Goal: Task Accomplishment & Management: Use online tool/utility

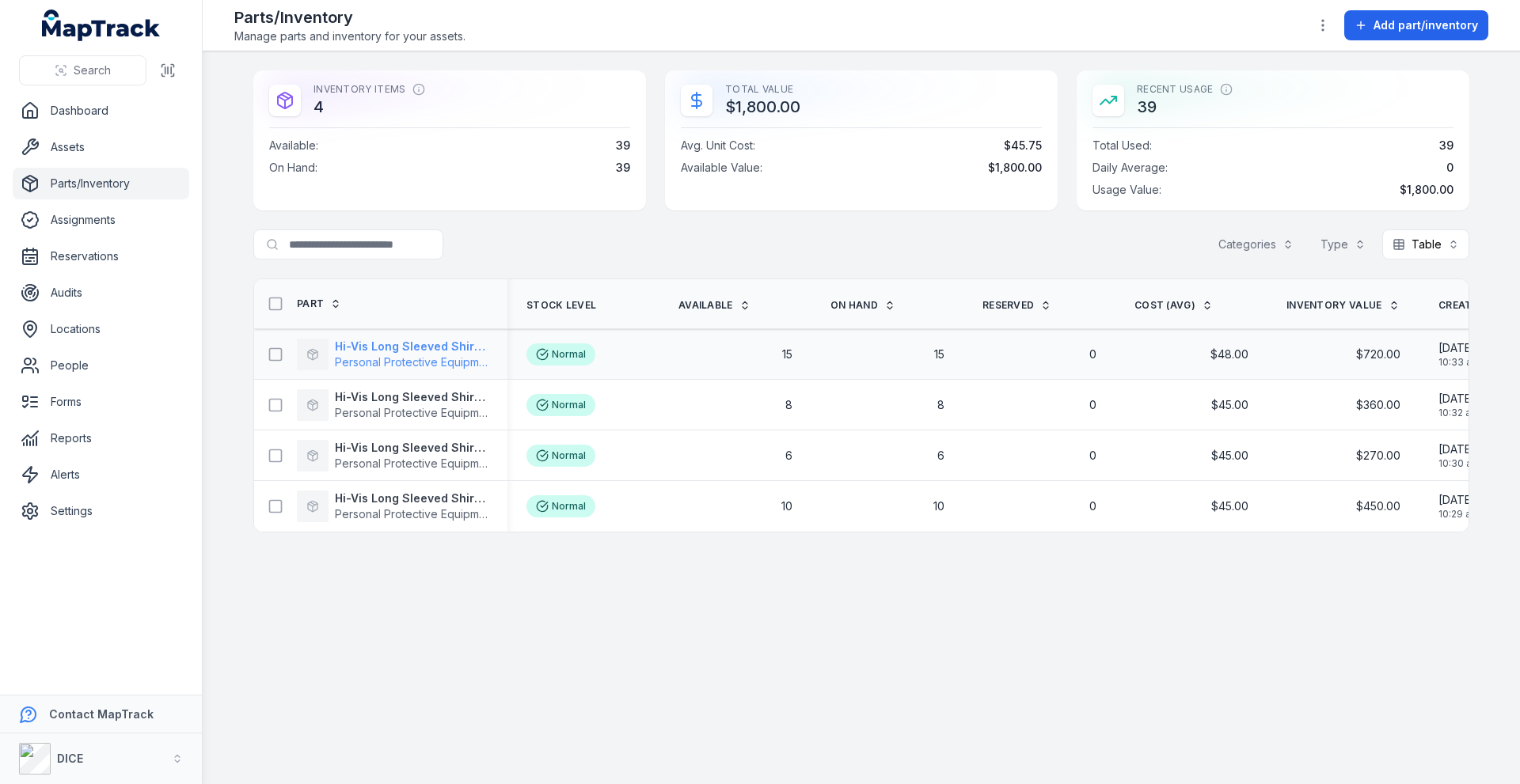
click at [411, 345] on strong "Hi-Vis Long Sleeved Shirt X Large" at bounding box center [412, 346] width 154 height 16
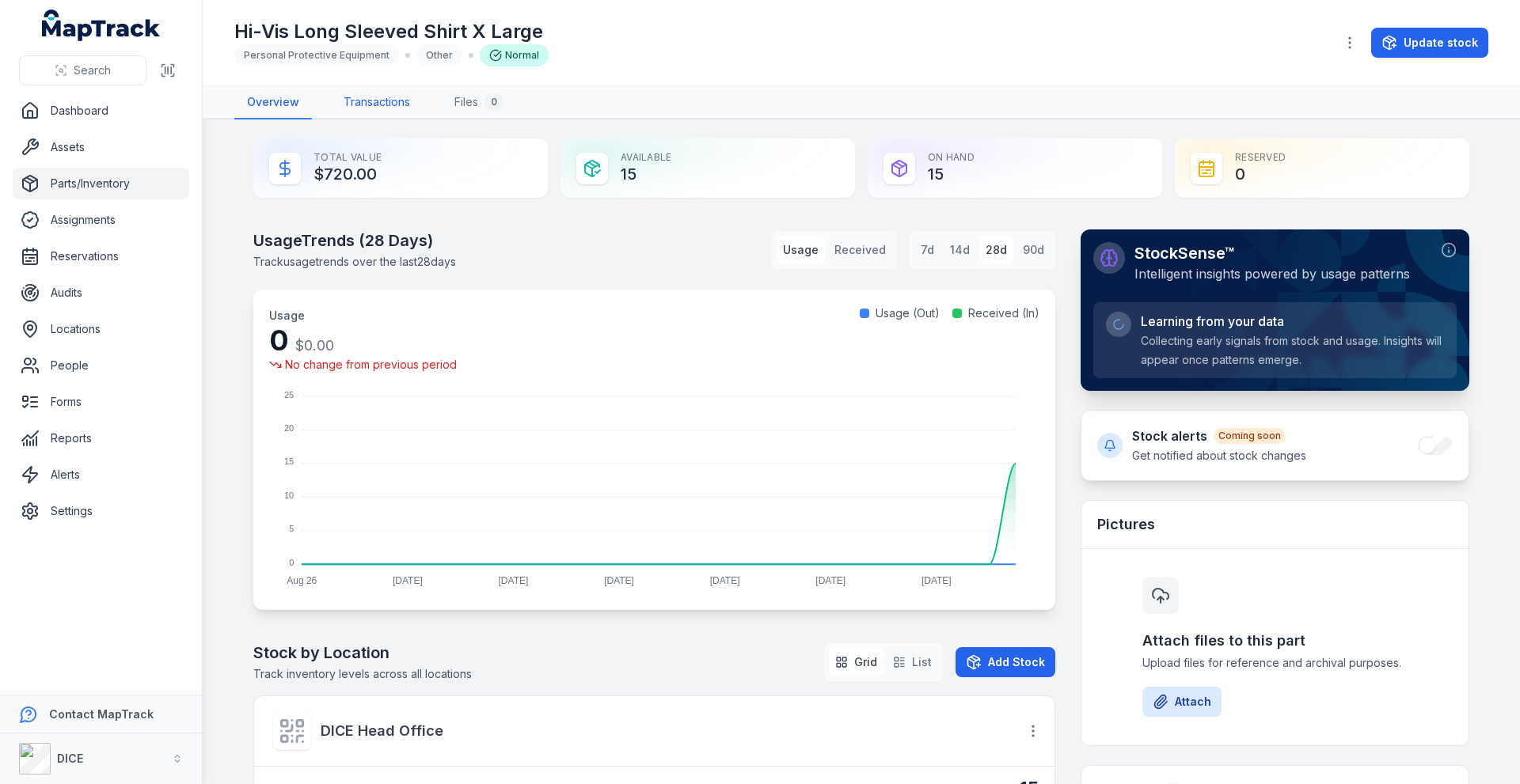
click at [379, 102] on link "Transactions" at bounding box center [377, 102] width 92 height 33
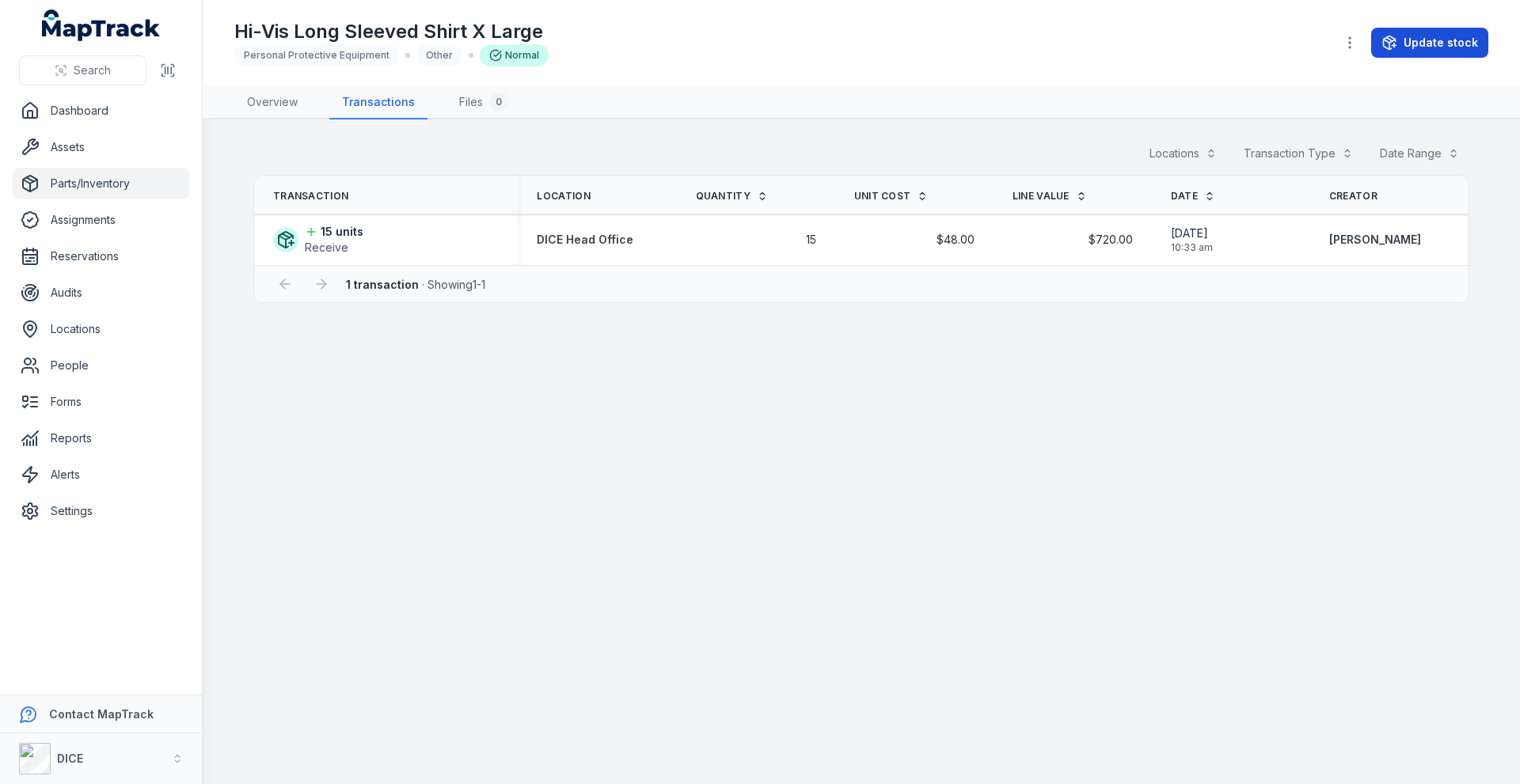
click at [1423, 41] on button "Update stock" at bounding box center [1430, 43] width 117 height 30
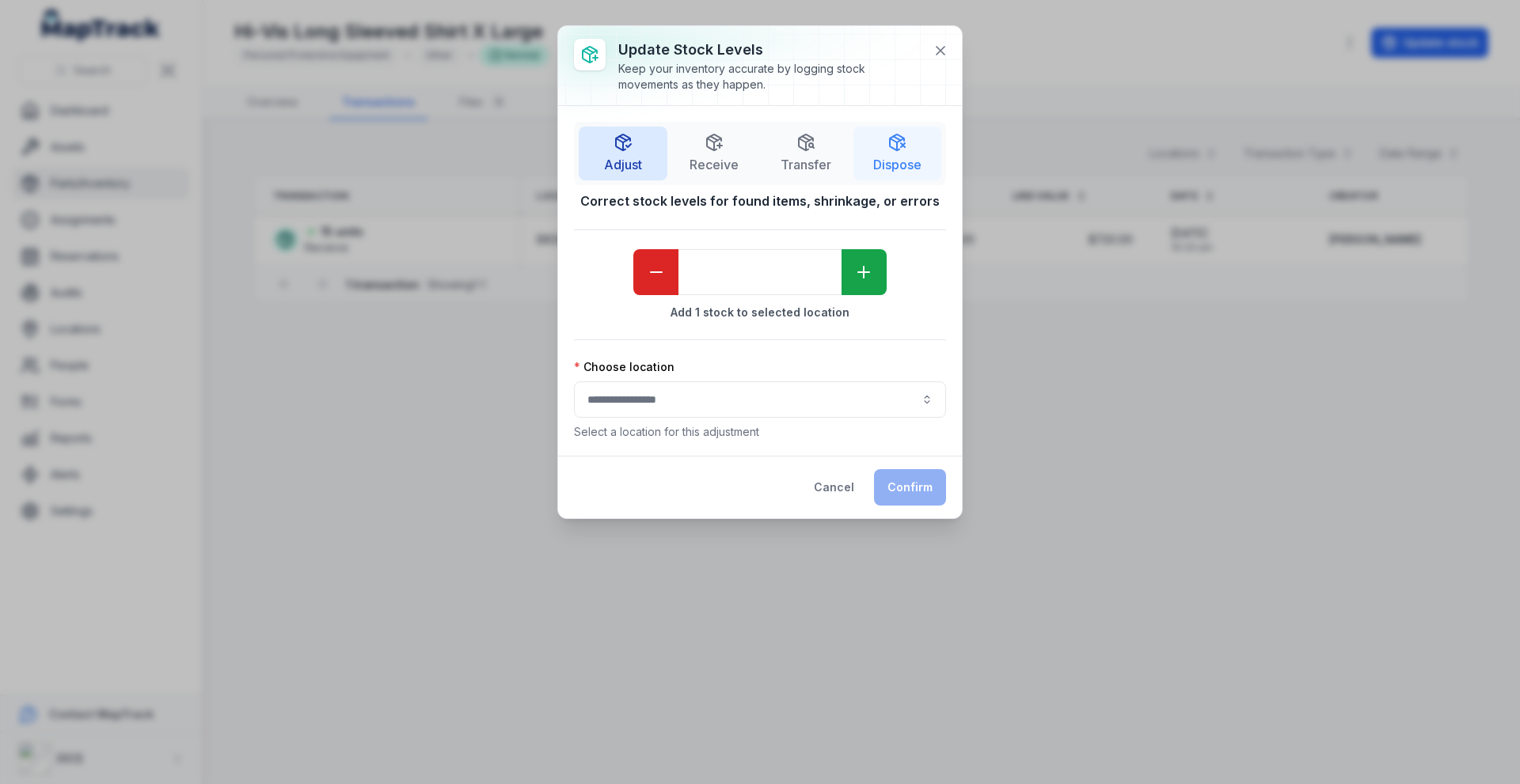
click at [901, 143] on icon "button" at bounding box center [897, 142] width 19 height 19
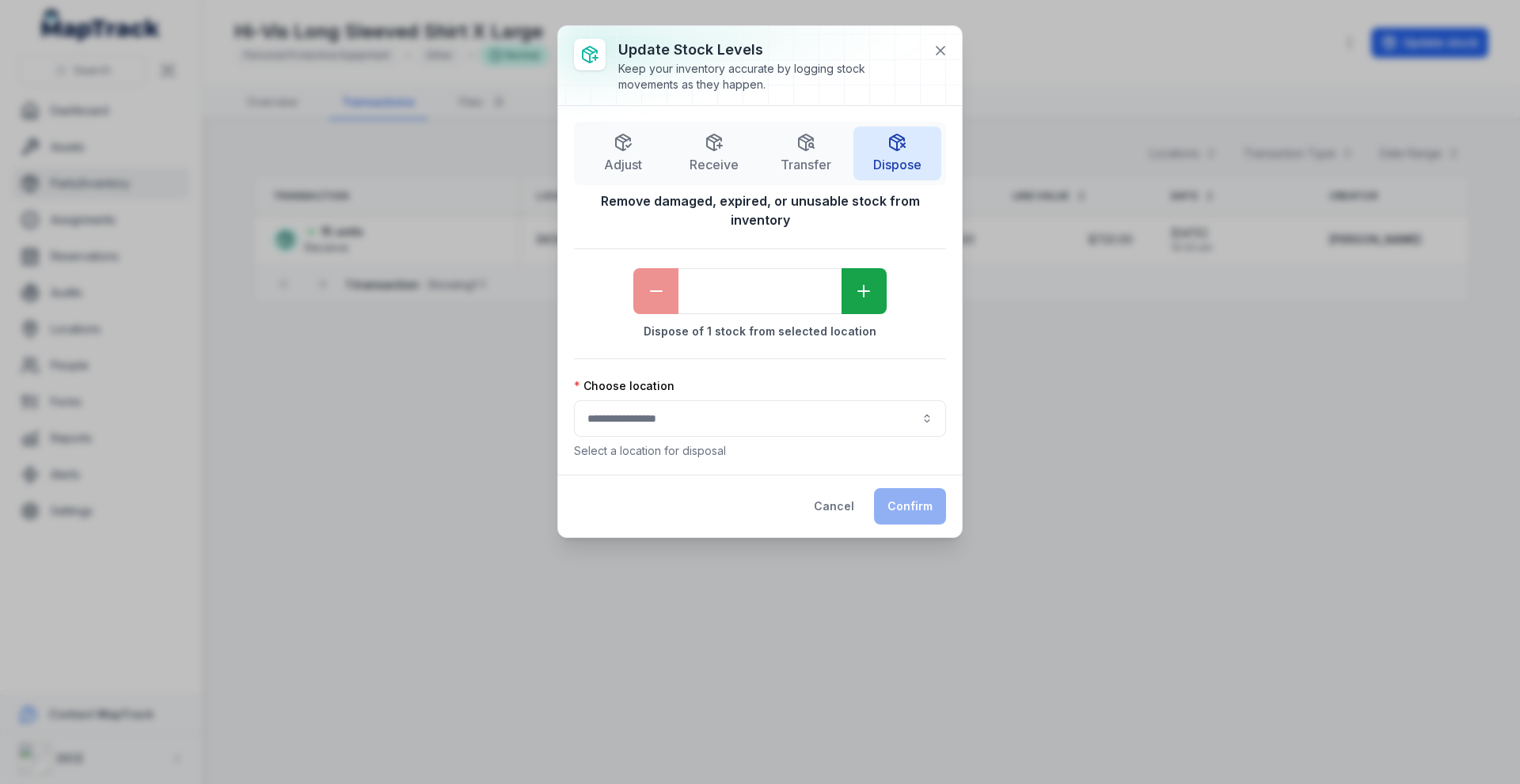
click at [637, 404] on button "button" at bounding box center [760, 418] width 372 height 36
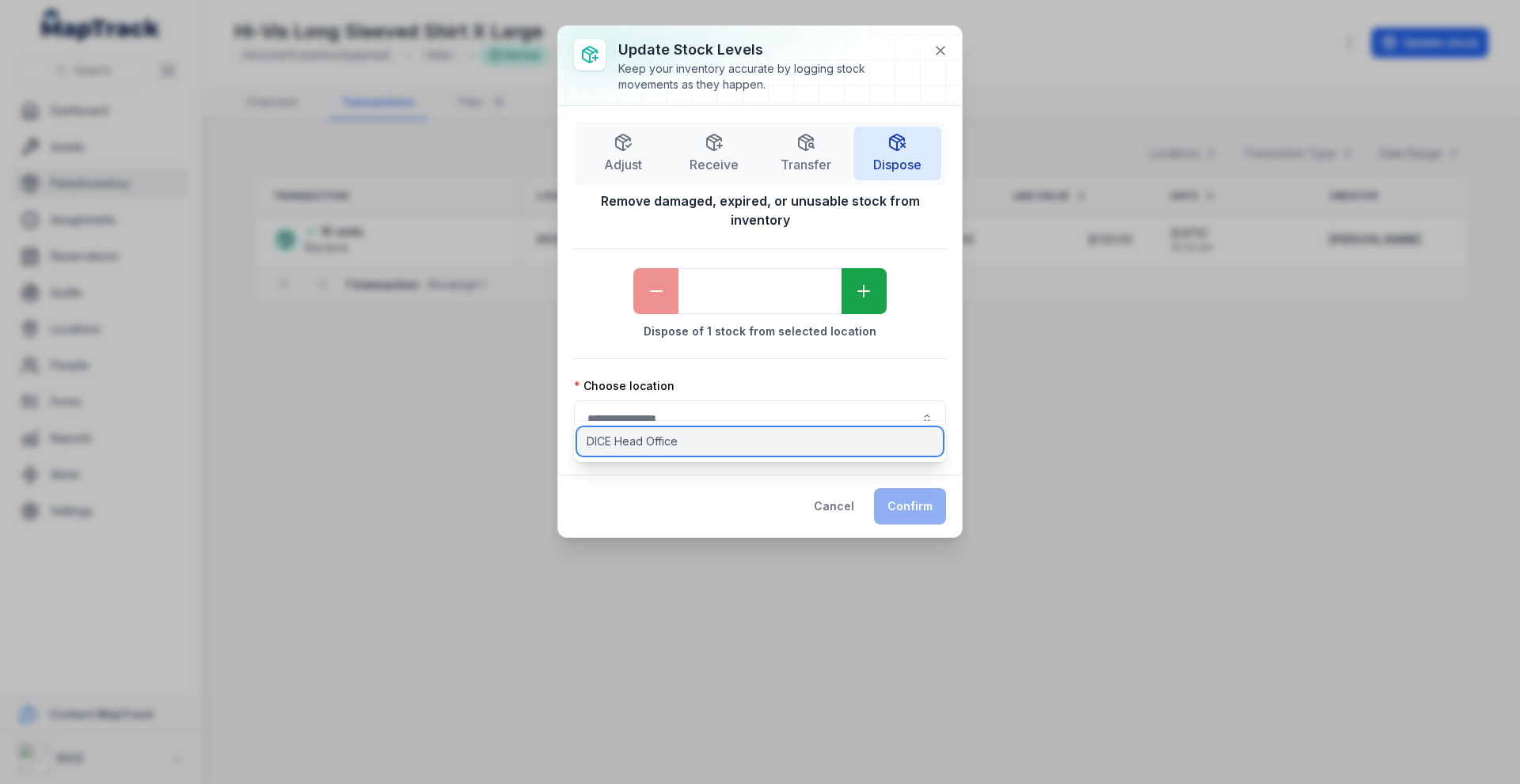
click at [631, 442] on span "DICE Head Office" at bounding box center [632, 441] width 91 height 16
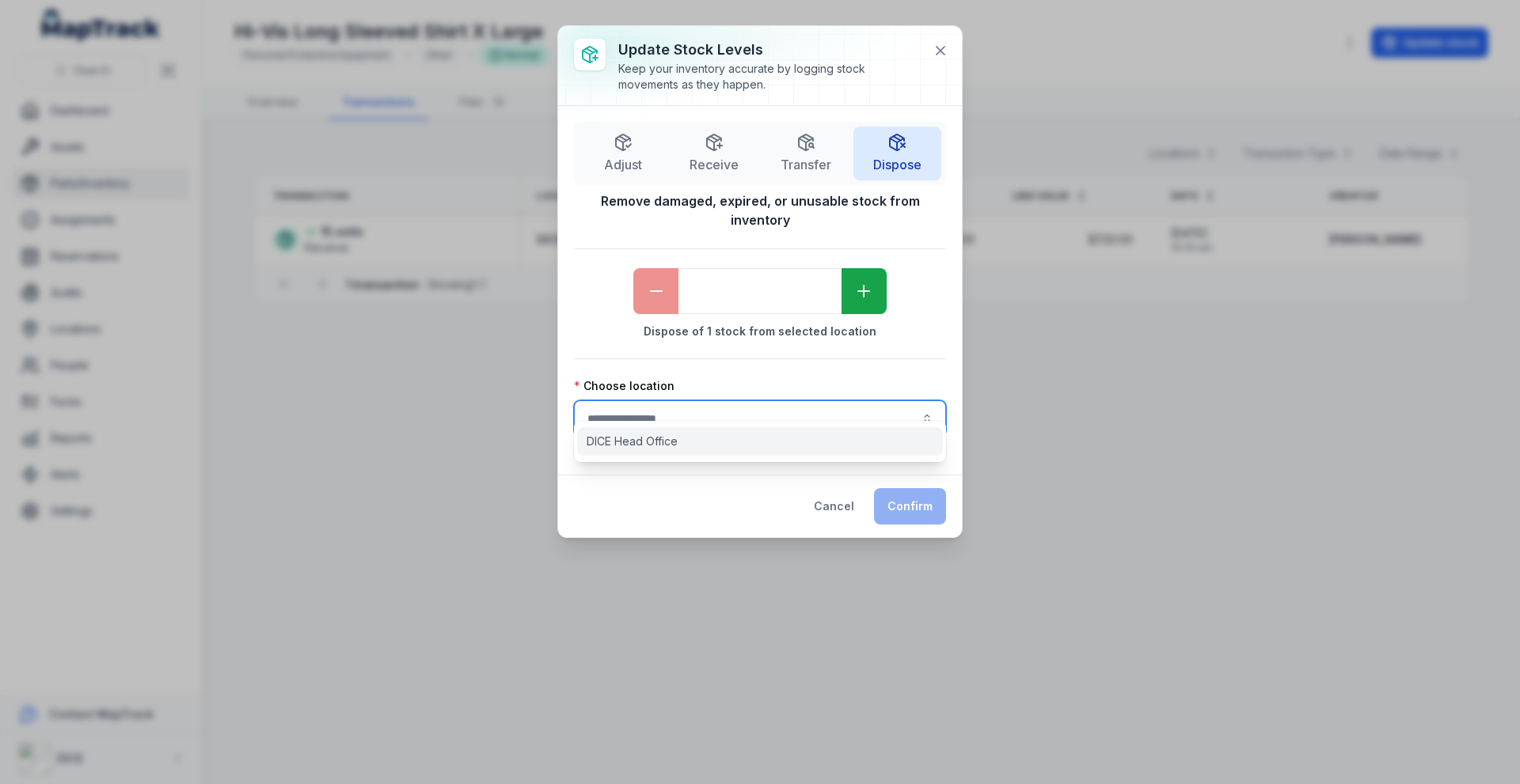
type input "**********"
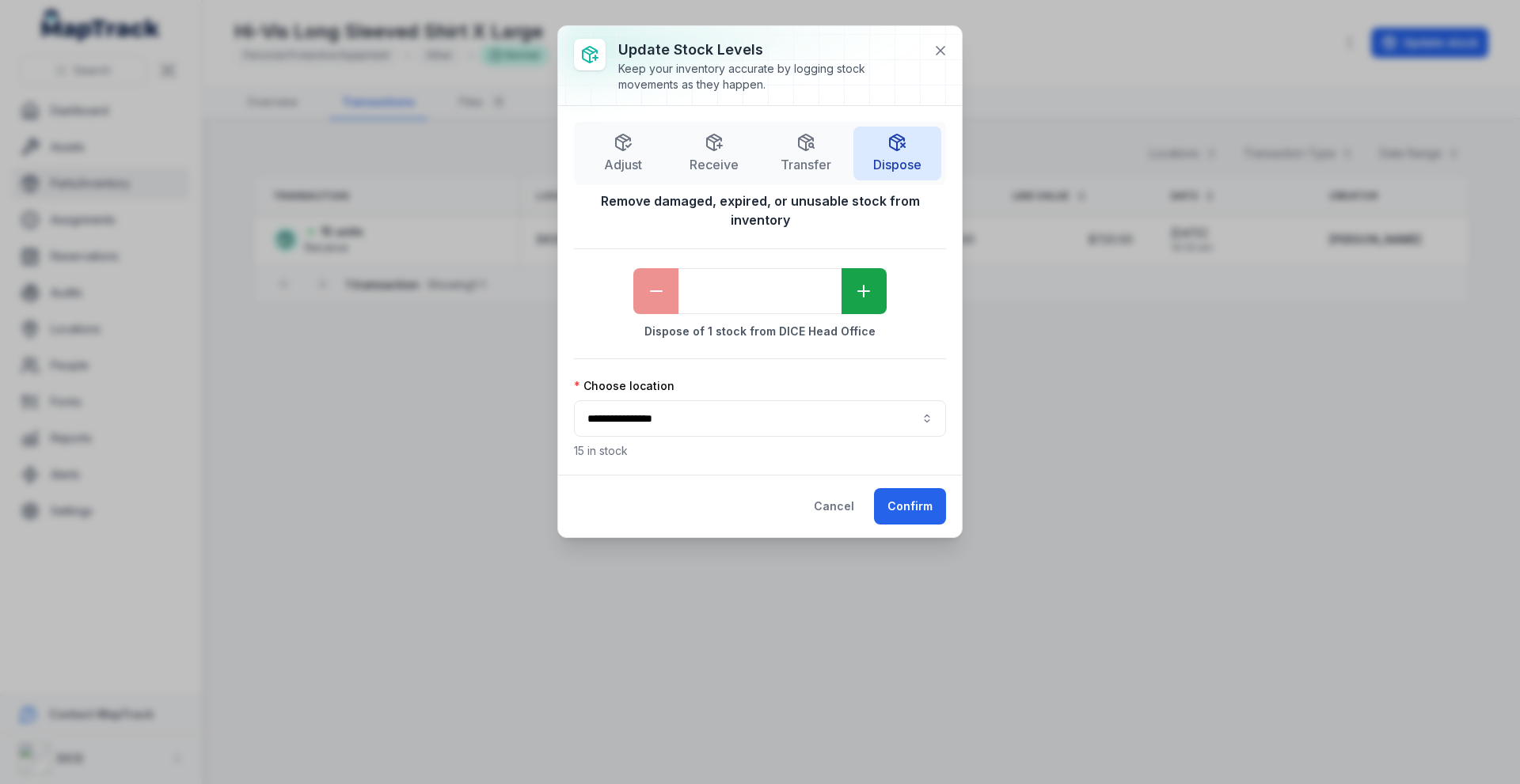
click at [656, 273] on div "*" at bounding box center [760, 291] width 253 height 46
click at [655, 273] on div "*" at bounding box center [760, 291] width 253 height 46
click at [867, 291] on icon "button" at bounding box center [863, 291] width 11 height 0
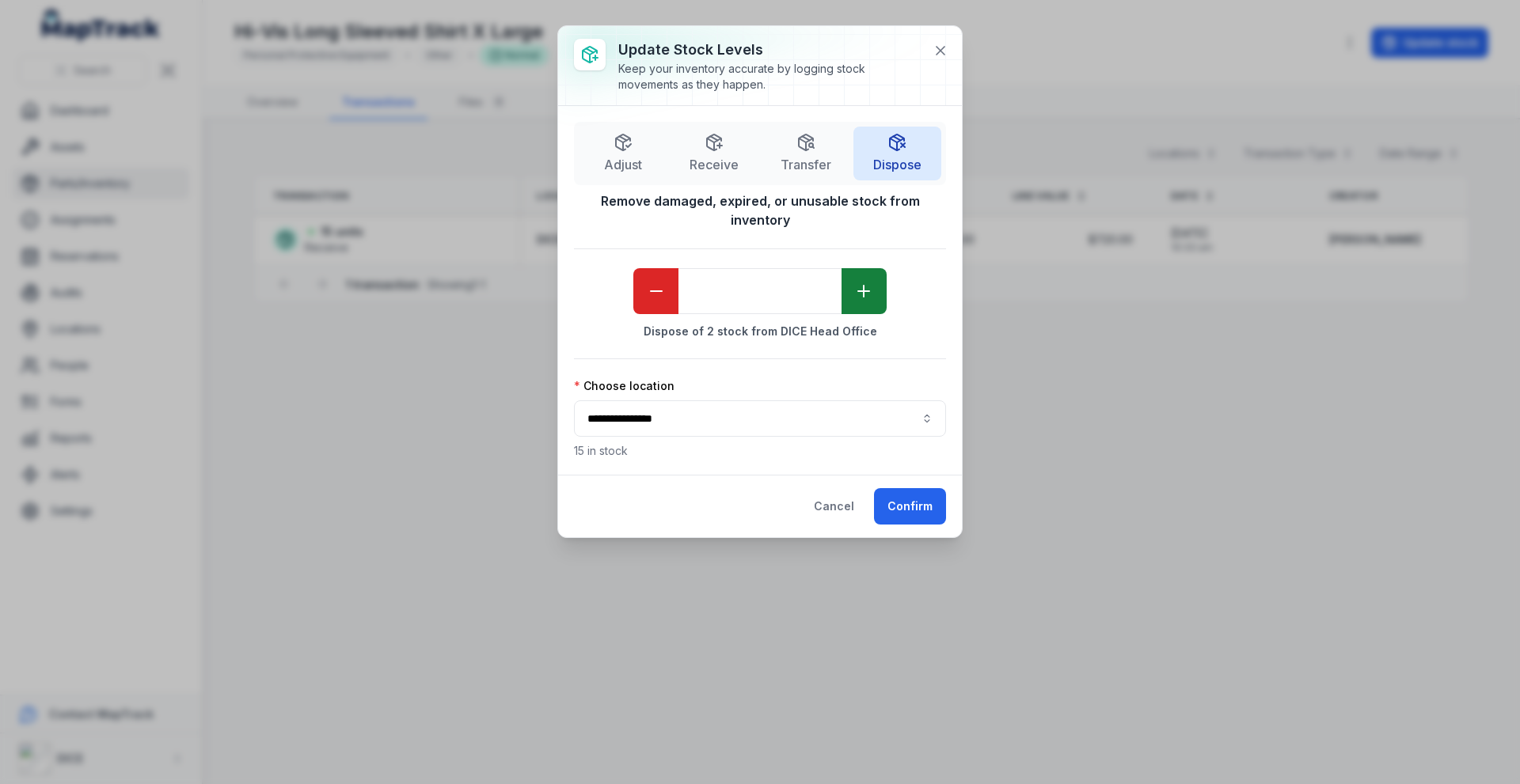
click at [866, 282] on icon "button" at bounding box center [863, 291] width 19 height 19
type input "*"
click at [911, 489] on button "Confirm" at bounding box center [909, 506] width 72 height 36
